Goal: Task Accomplishment & Management: Use online tool/utility

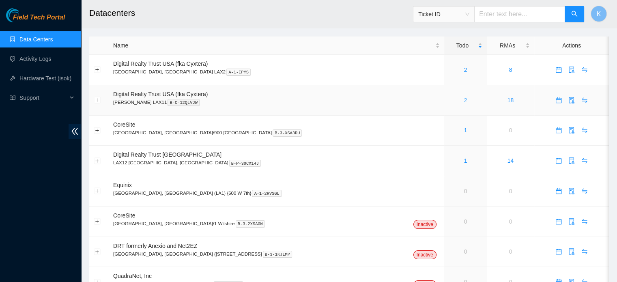
click at [463, 102] on link "2" at bounding box center [464, 100] width 3 height 6
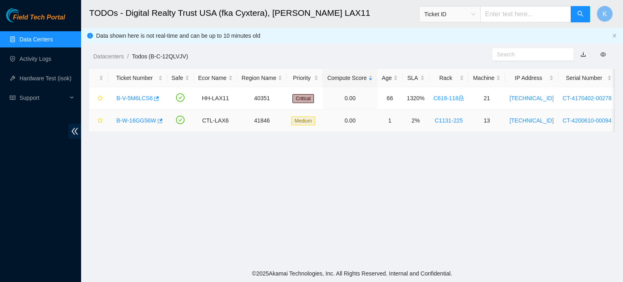
click at [133, 120] on link "B-W-16GG56W" at bounding box center [136, 120] width 40 height 6
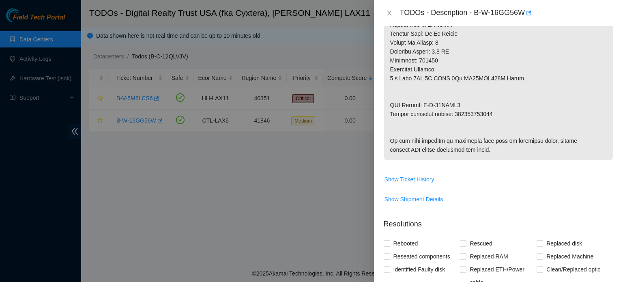
scroll to position [671, 0]
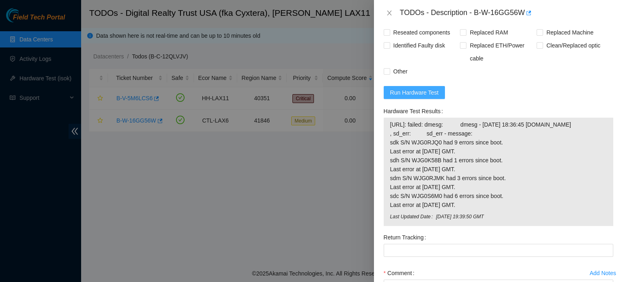
click at [412, 97] on span "Run Hardware Test" at bounding box center [414, 92] width 49 height 9
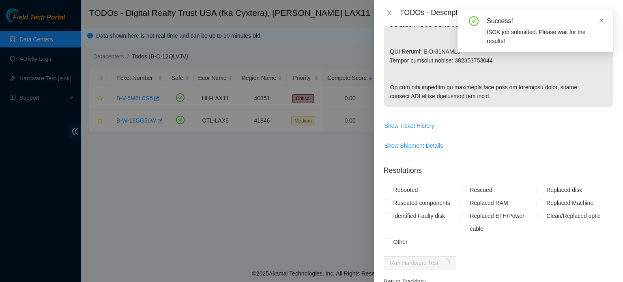
scroll to position [665, 0]
